Goal: Task Accomplishment & Management: Manage account settings

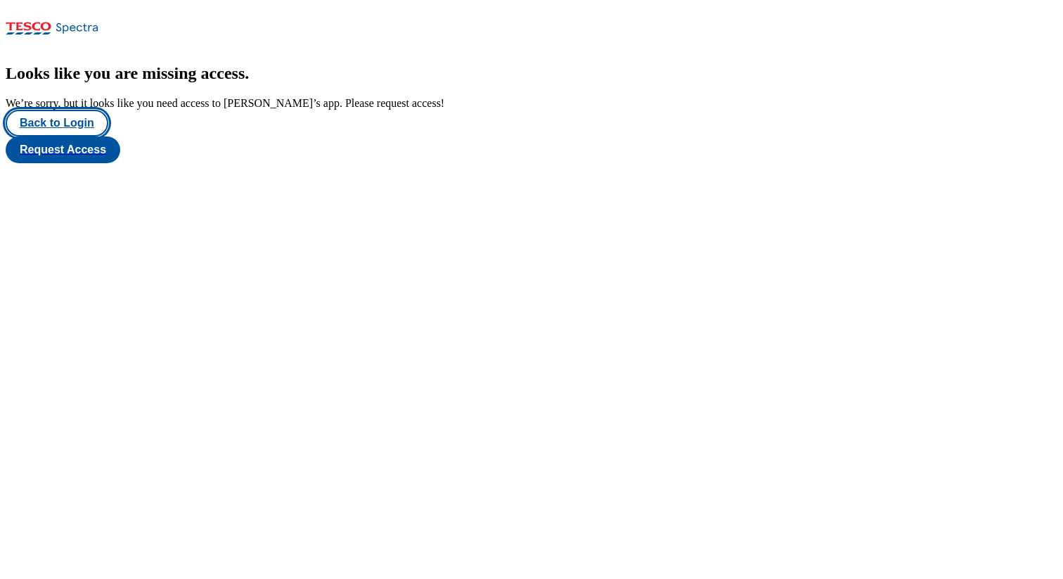
click at [75, 136] on button "Back to Login" at bounding box center [57, 123] width 103 height 27
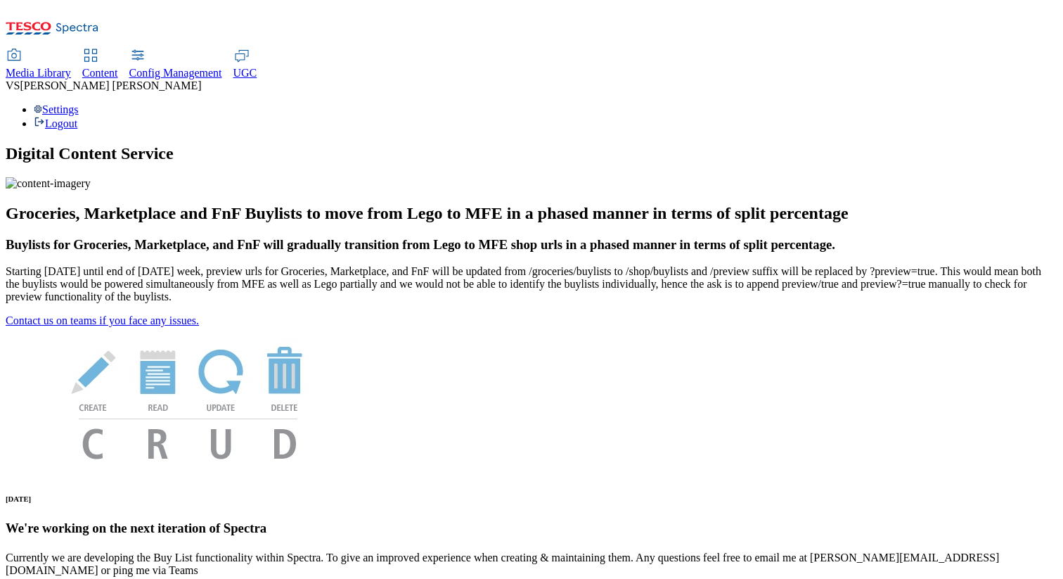
click at [988, 79] on div "VS [PERSON_NAME]" at bounding box center [532, 85] width 1052 height 13
click at [996, 103] on div "Settings Logout" at bounding box center [532, 116] width 1052 height 27
click at [79, 103] on link "Settings" at bounding box center [56, 109] width 45 height 12
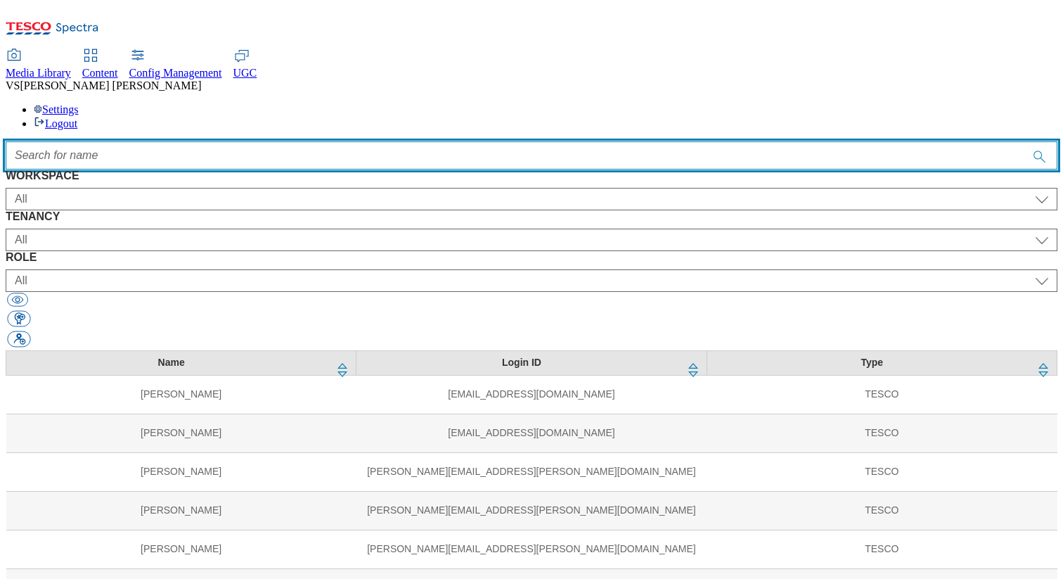
click at [447, 141] on input "Accessible label text" at bounding box center [532, 155] width 1052 height 28
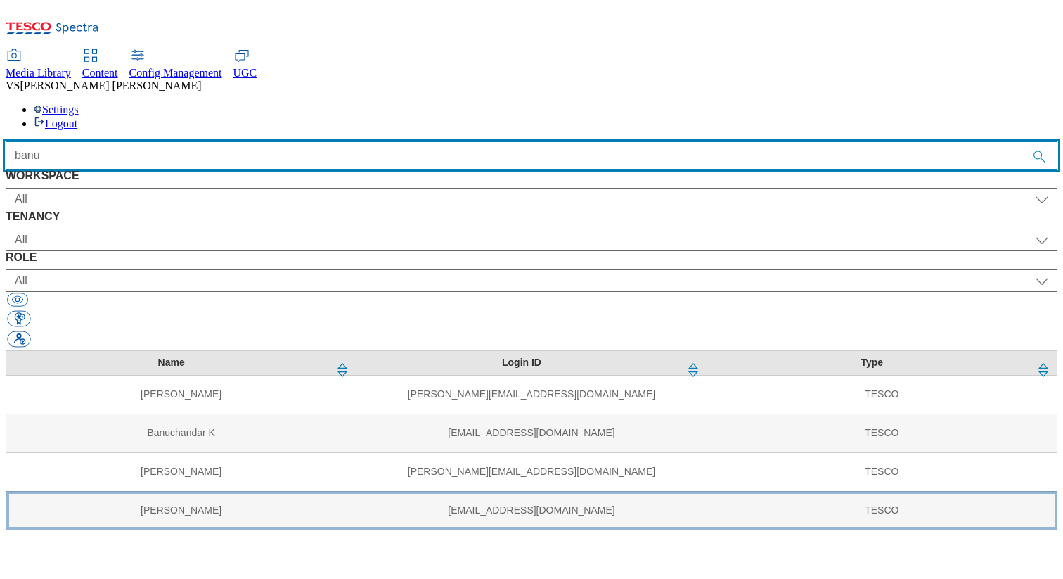
type input "banu"
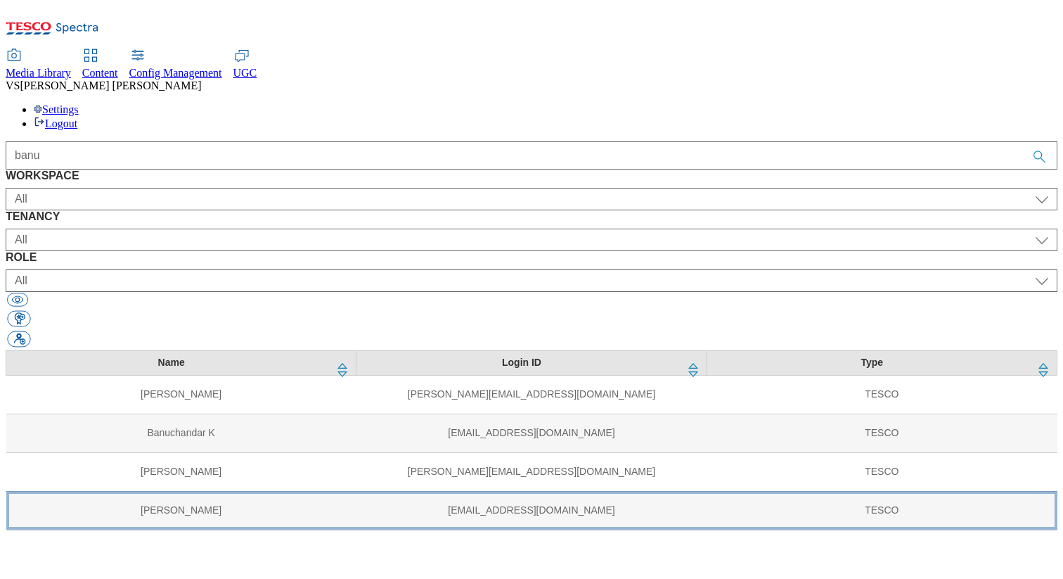
click at [202, 491] on td "[PERSON_NAME]" at bounding box center [181, 510] width 350 height 39
